Goal: Transaction & Acquisition: Purchase product/service

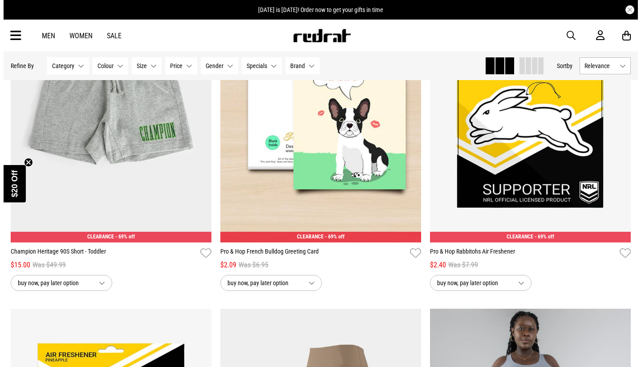
scroll to position [915, 0]
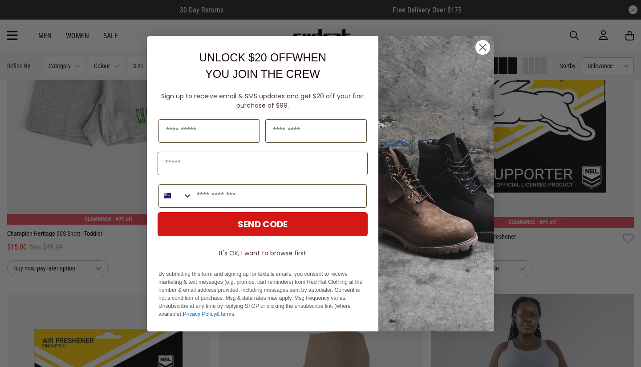
click at [486, 47] on circle "Close dialog" at bounding box center [483, 47] width 15 height 15
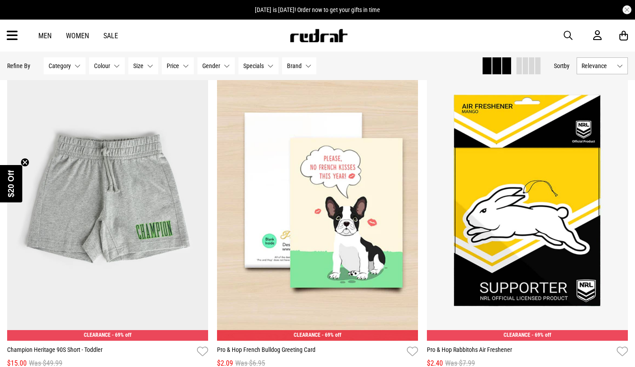
scroll to position [766, 0]
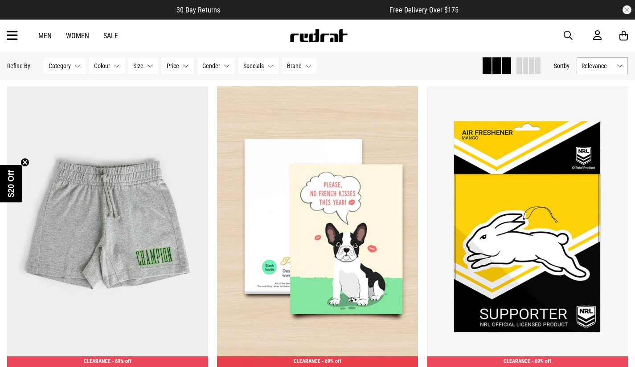
click at [49, 36] on link "Men" at bounding box center [44, 36] width 13 height 8
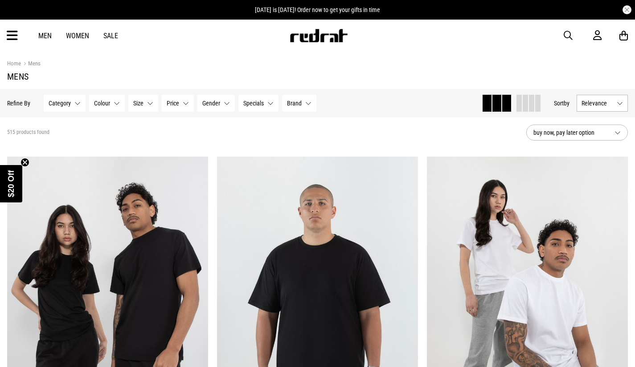
click at [71, 103] on button "Category None selected" at bounding box center [65, 103] width 42 height 17
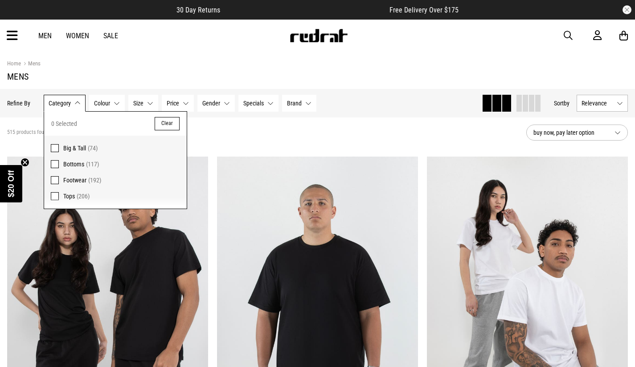
click at [83, 163] on span "Bottoms" at bounding box center [73, 164] width 21 height 7
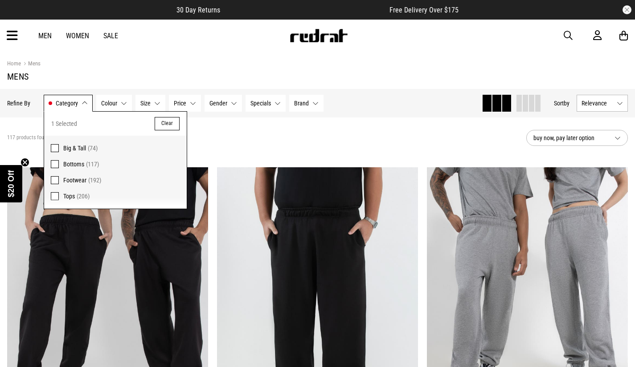
click at [259, 139] on div "117 products found Active Filters Bottoms Clear" at bounding box center [263, 138] width 512 height 27
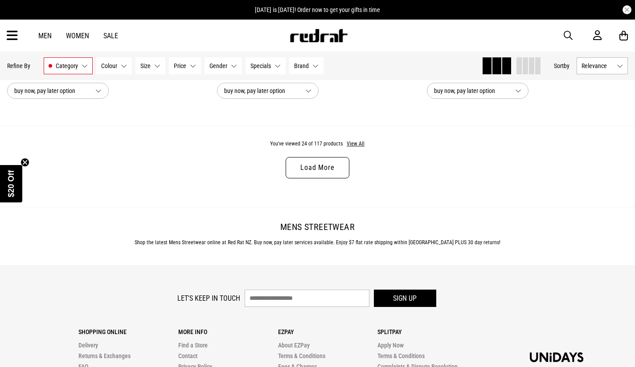
scroll to position [2832, 0]
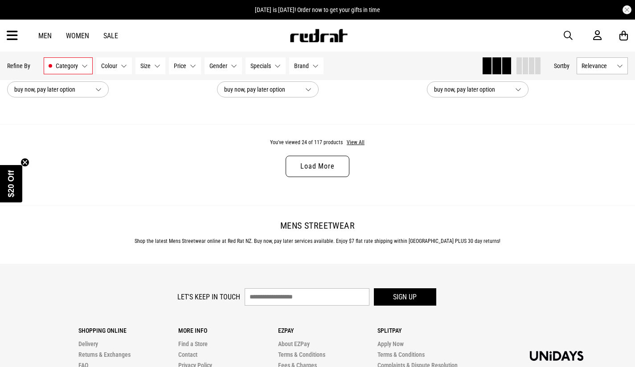
click at [331, 169] on link "Load More" at bounding box center [316, 166] width 63 height 21
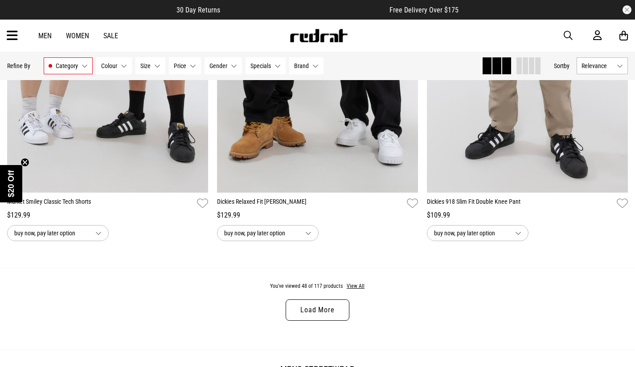
scroll to position [5486, 0]
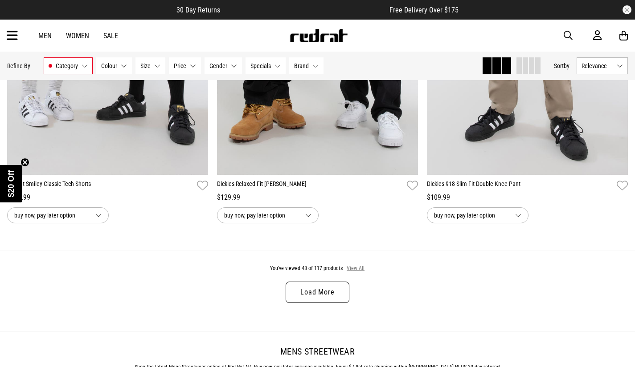
click at [354, 273] on button "View All" at bounding box center [355, 269] width 19 height 8
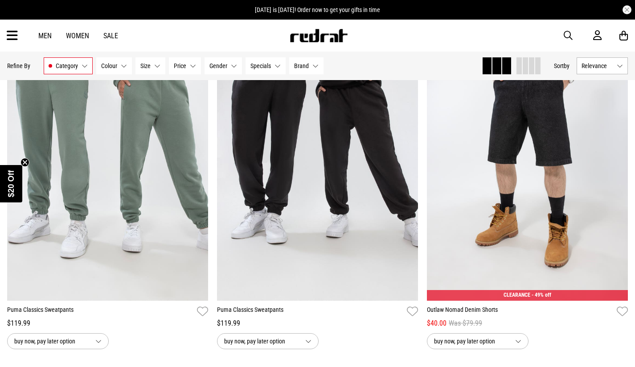
scroll to position [7837, 0]
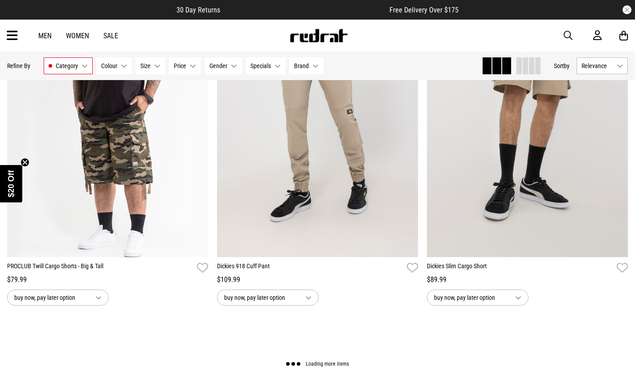
scroll to position [10989, 0]
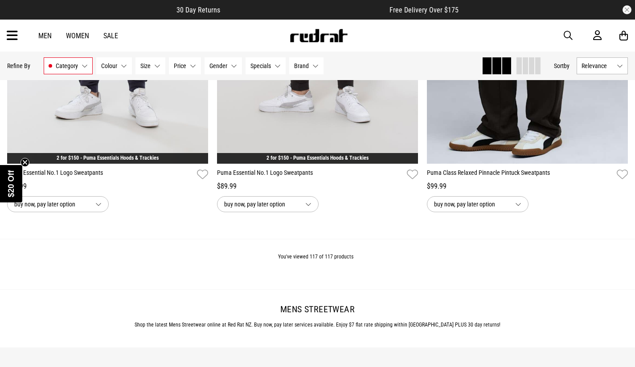
scroll to position [13572, 0]
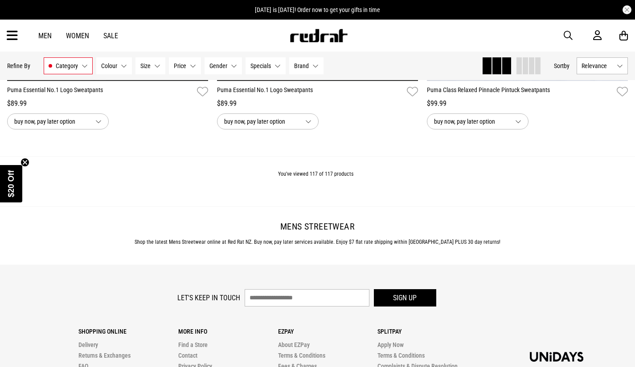
click at [81, 31] on div "Men Women Sale Sign in New Back Footwear Back Mens Back Womens Back Youth & Kid…" at bounding box center [317, 36] width 635 height 32
click at [77, 32] on link "Women" at bounding box center [77, 36] width 23 height 8
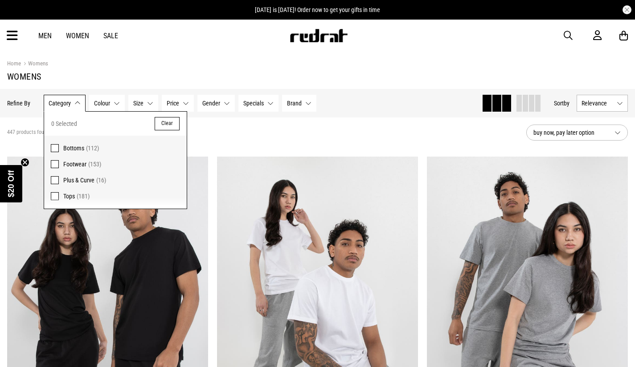
click at [87, 147] on span "(112)" at bounding box center [92, 148] width 13 height 7
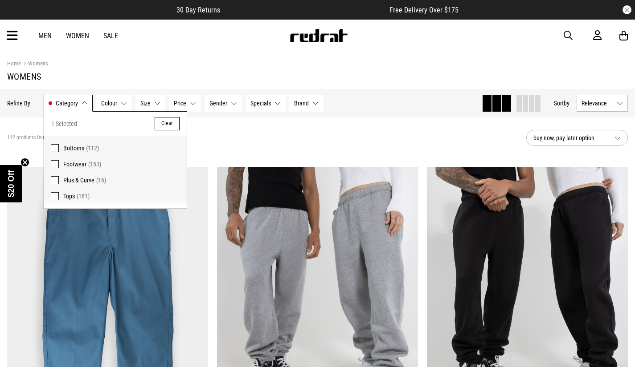
click at [230, 140] on div "112 products found Active Filters Bottoms Clear" at bounding box center [263, 138] width 512 height 27
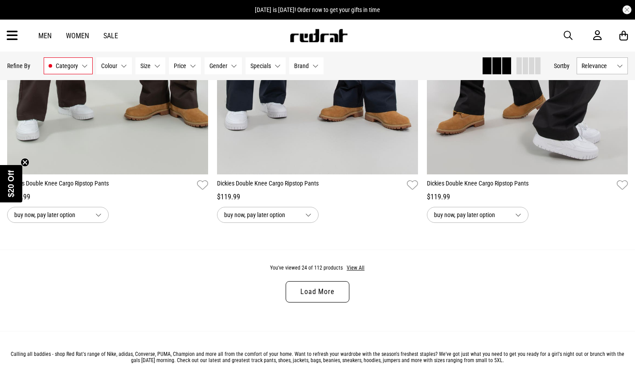
scroll to position [2707, 0]
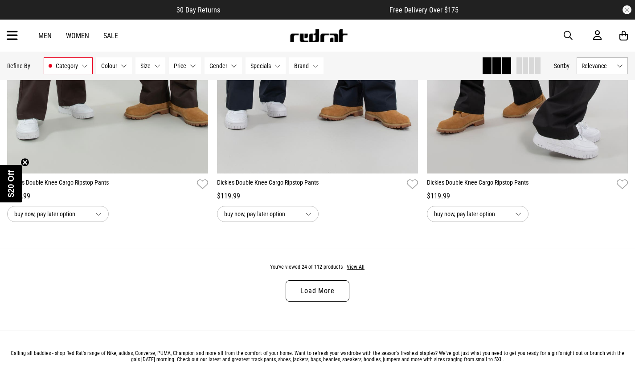
click at [316, 299] on link "Load More" at bounding box center [316, 291] width 63 height 21
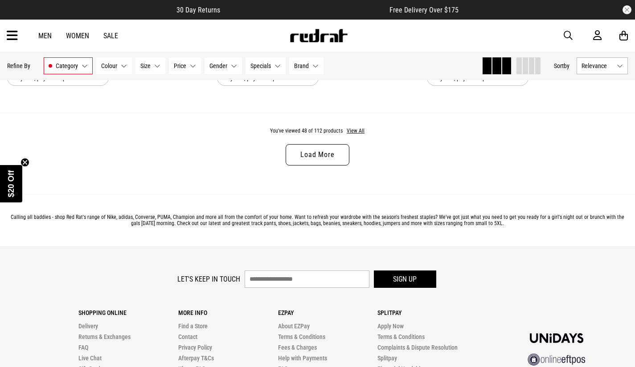
scroll to position [5610, 0]
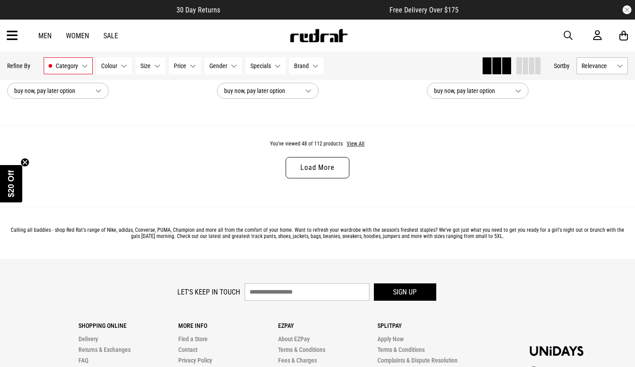
click at [325, 179] on link "Load More" at bounding box center [316, 167] width 63 height 21
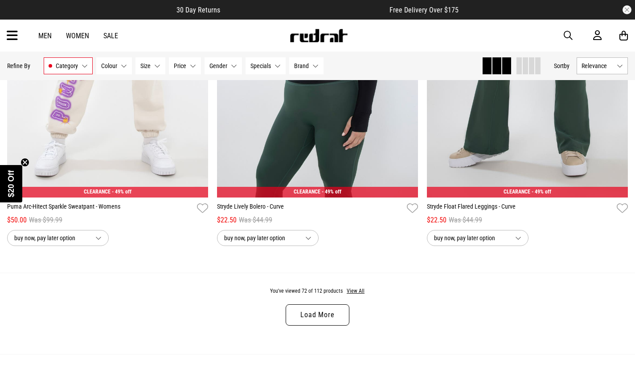
scroll to position [8336, 0]
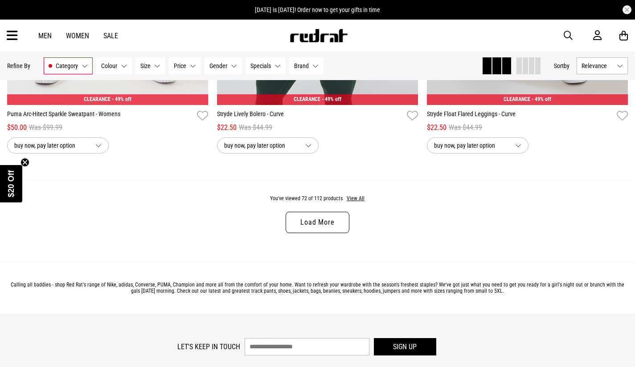
click at [337, 233] on link "Load More" at bounding box center [316, 222] width 63 height 21
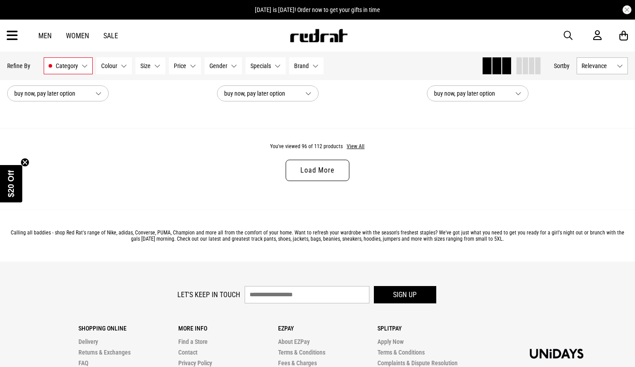
scroll to position [11132, 0]
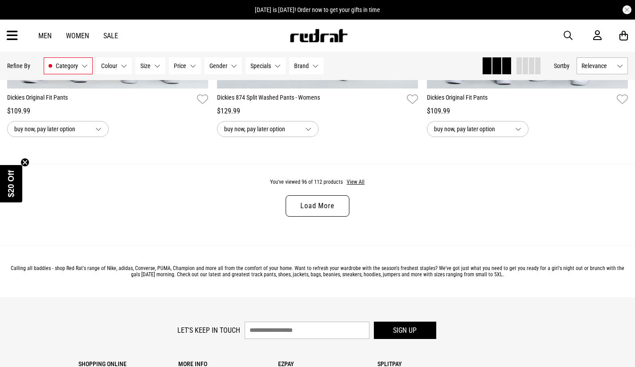
click at [308, 217] on link "Load More" at bounding box center [316, 205] width 63 height 21
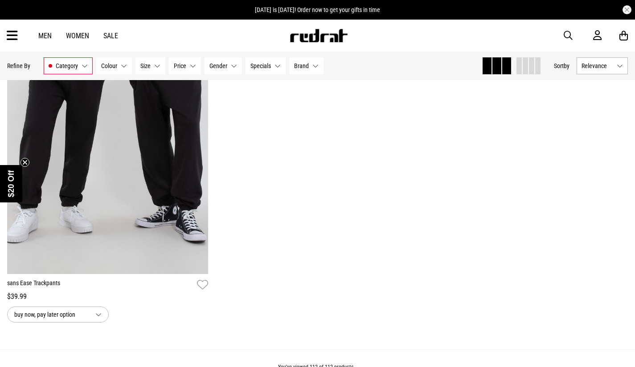
scroll to position [13020, 0]
